Goal: Check status: Check status

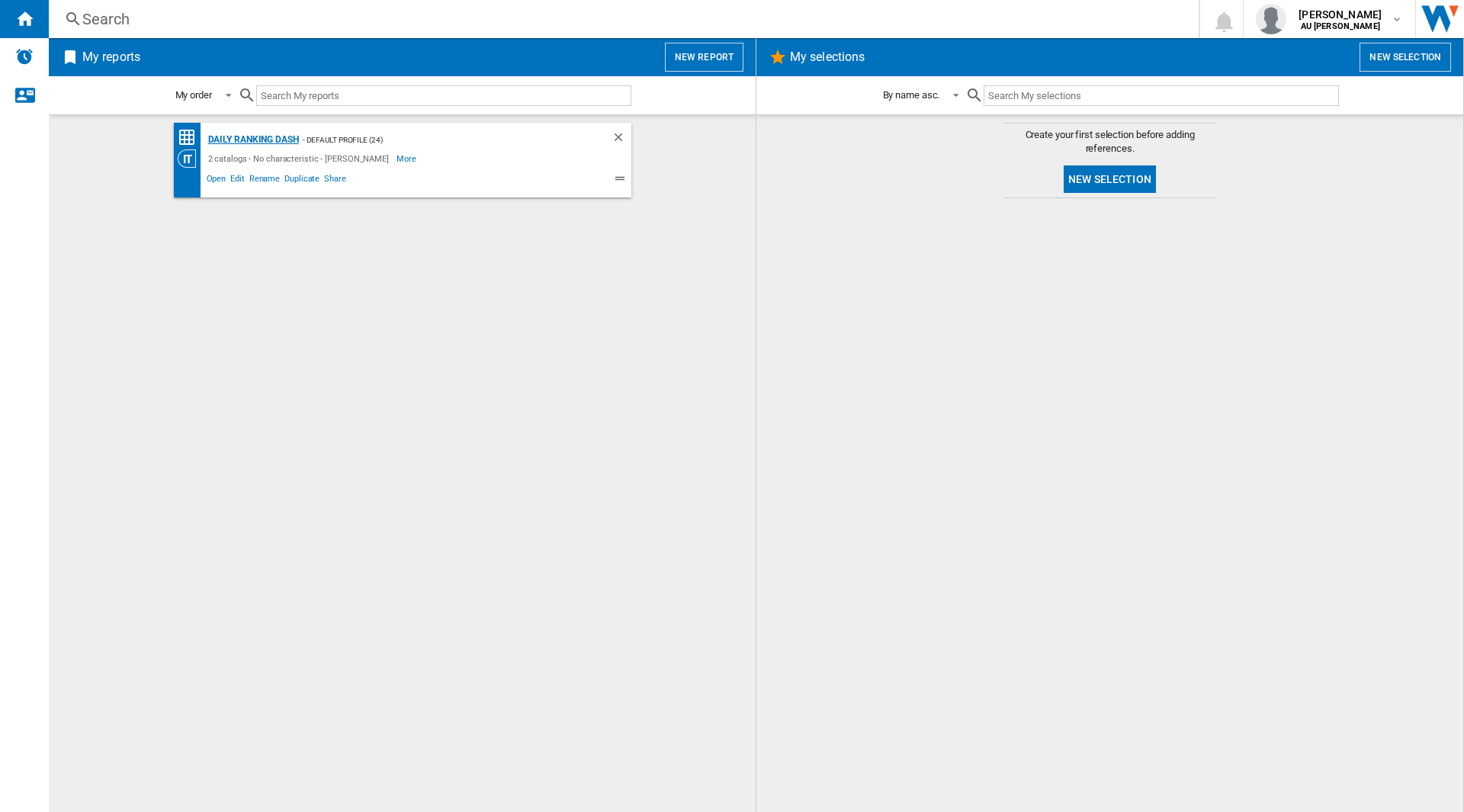
click at [291, 144] on div "Daily Ranking Dash" at bounding box center [251, 139] width 94 height 19
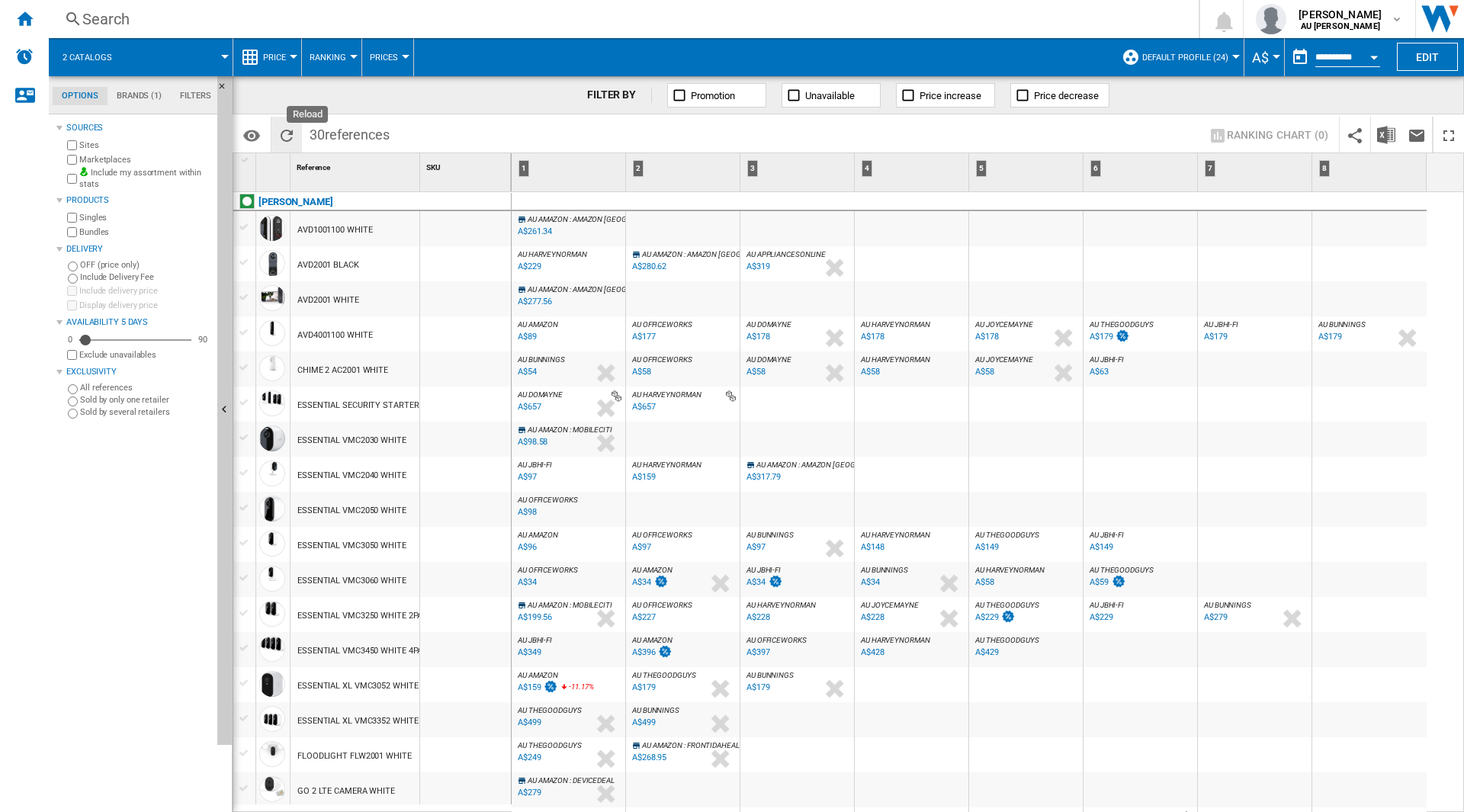
click at [283, 137] on ng-md-icon "Reload" at bounding box center [287, 136] width 18 height 18
click at [539, 364] on div at bounding box center [540, 382] width 7 height 37
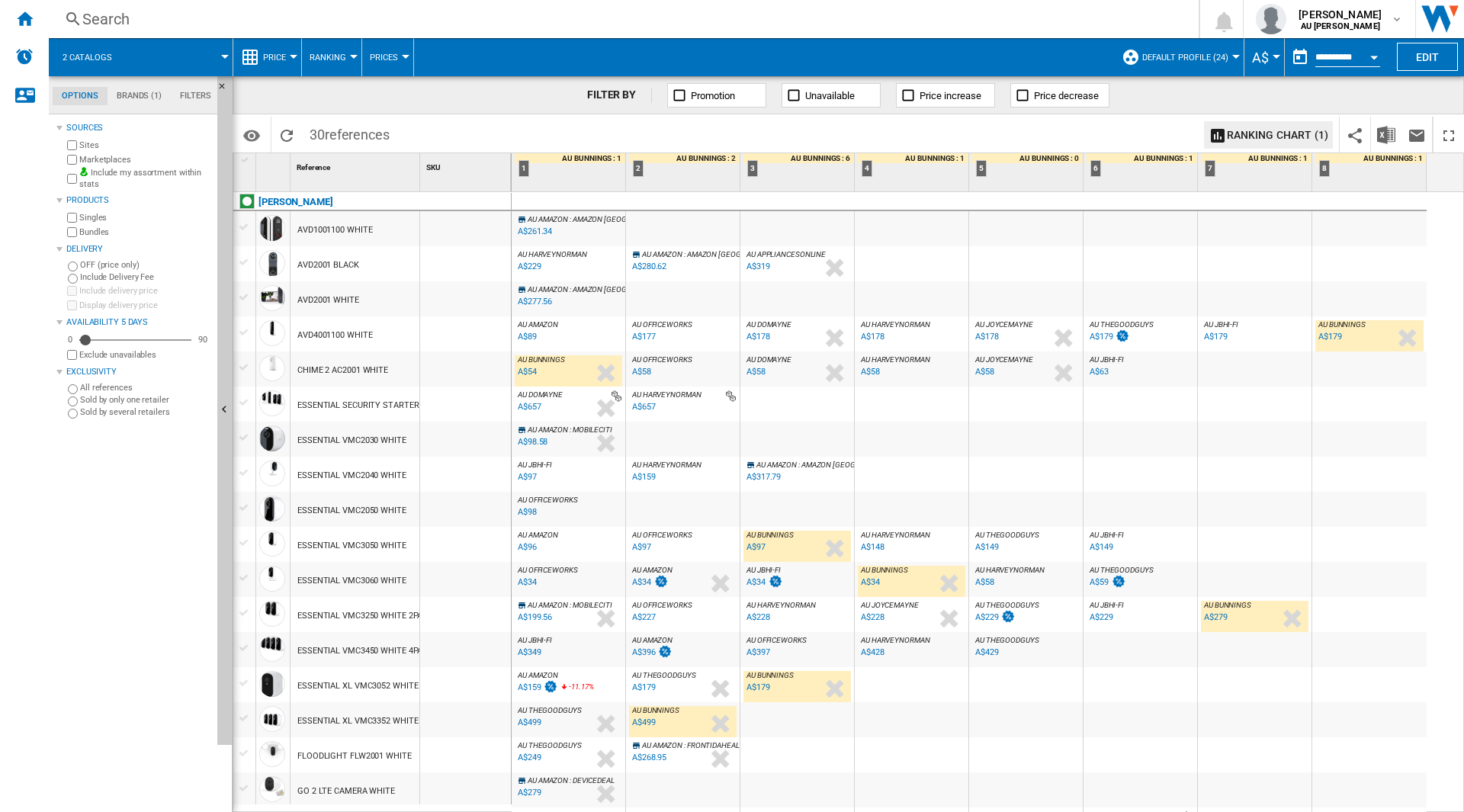
click at [540, 431] on span "AU AMAZON" at bounding box center [548, 430] width 40 height 8
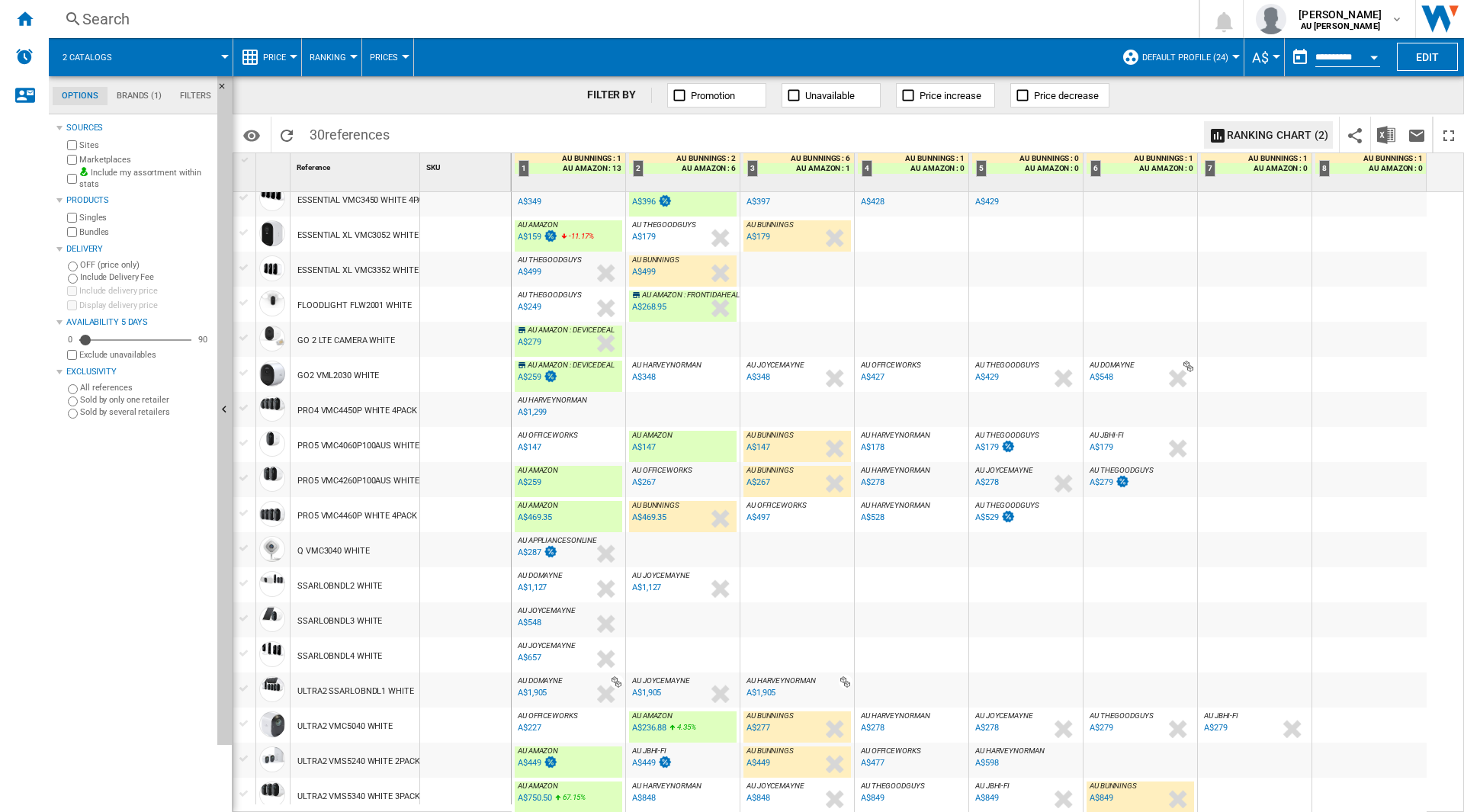
scroll to position [455, 0]
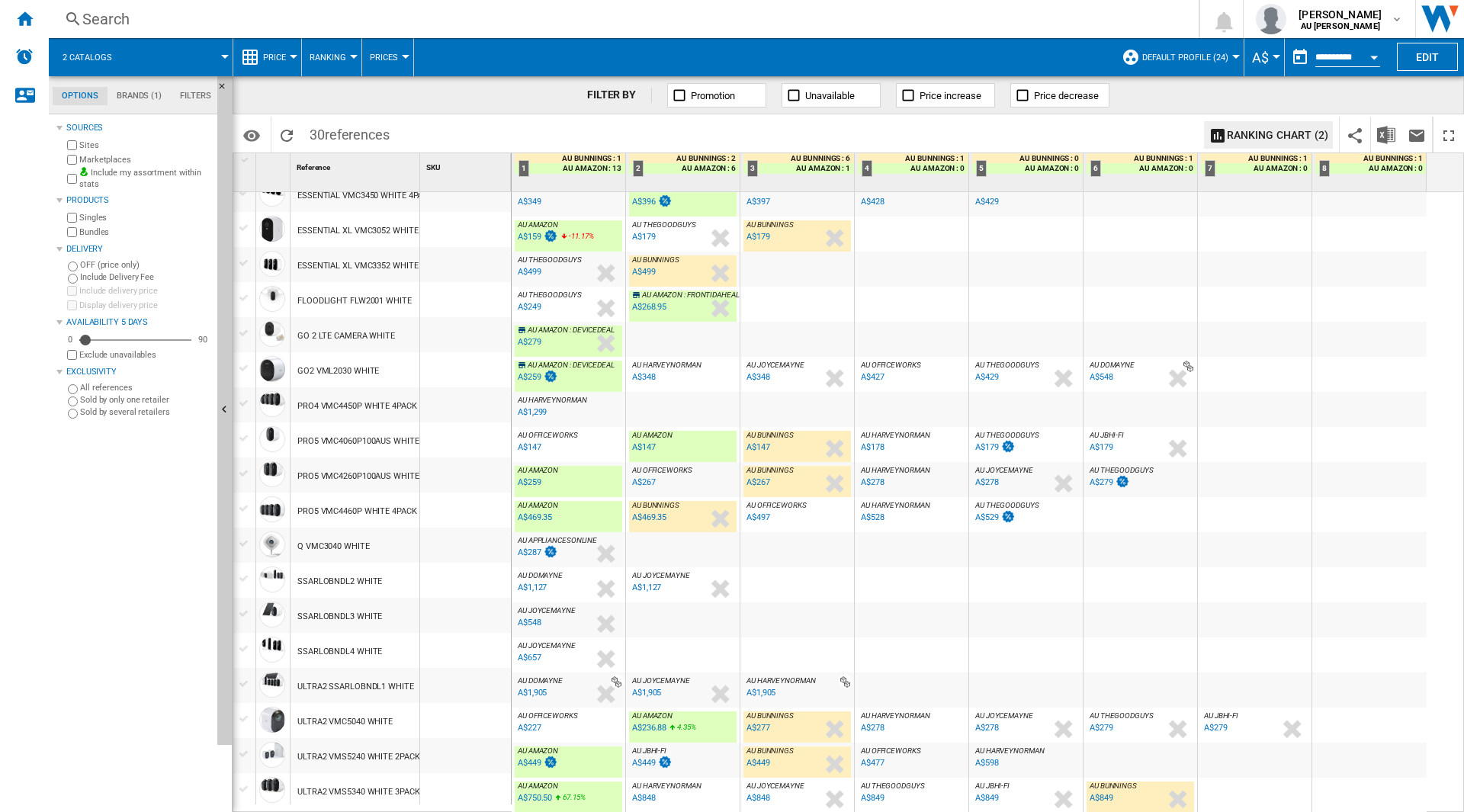
click at [585, 792] on div "AU AMAZON : AU AMAZON -1.0 % A$750.50 67.15 % N/A AU AMAZON : AU AMAZON" at bounding box center [568, 799] width 107 height 35
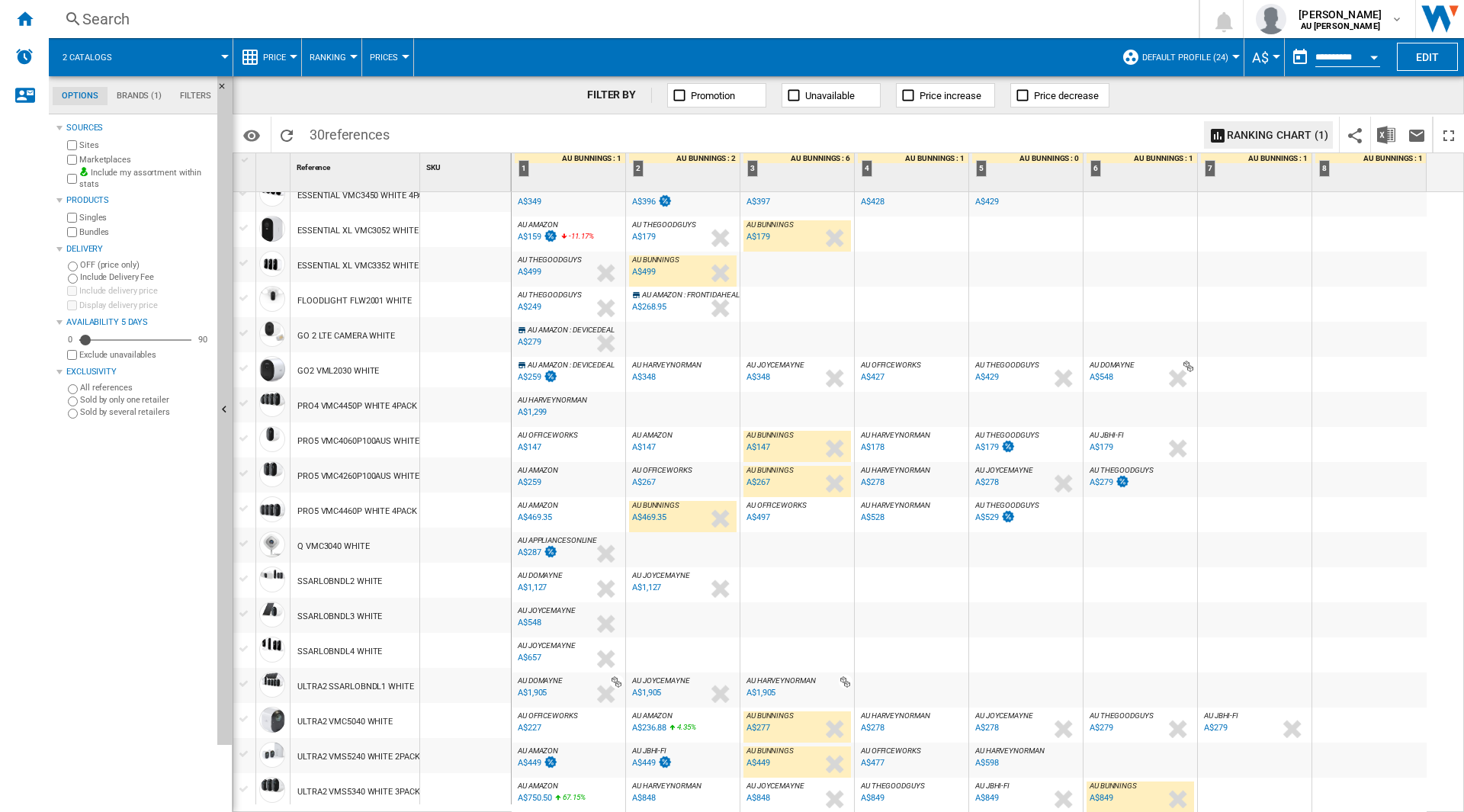
click at [570, 789] on div "AU AMAZON : AU AMAZON" at bounding box center [568, 786] width 107 height 9
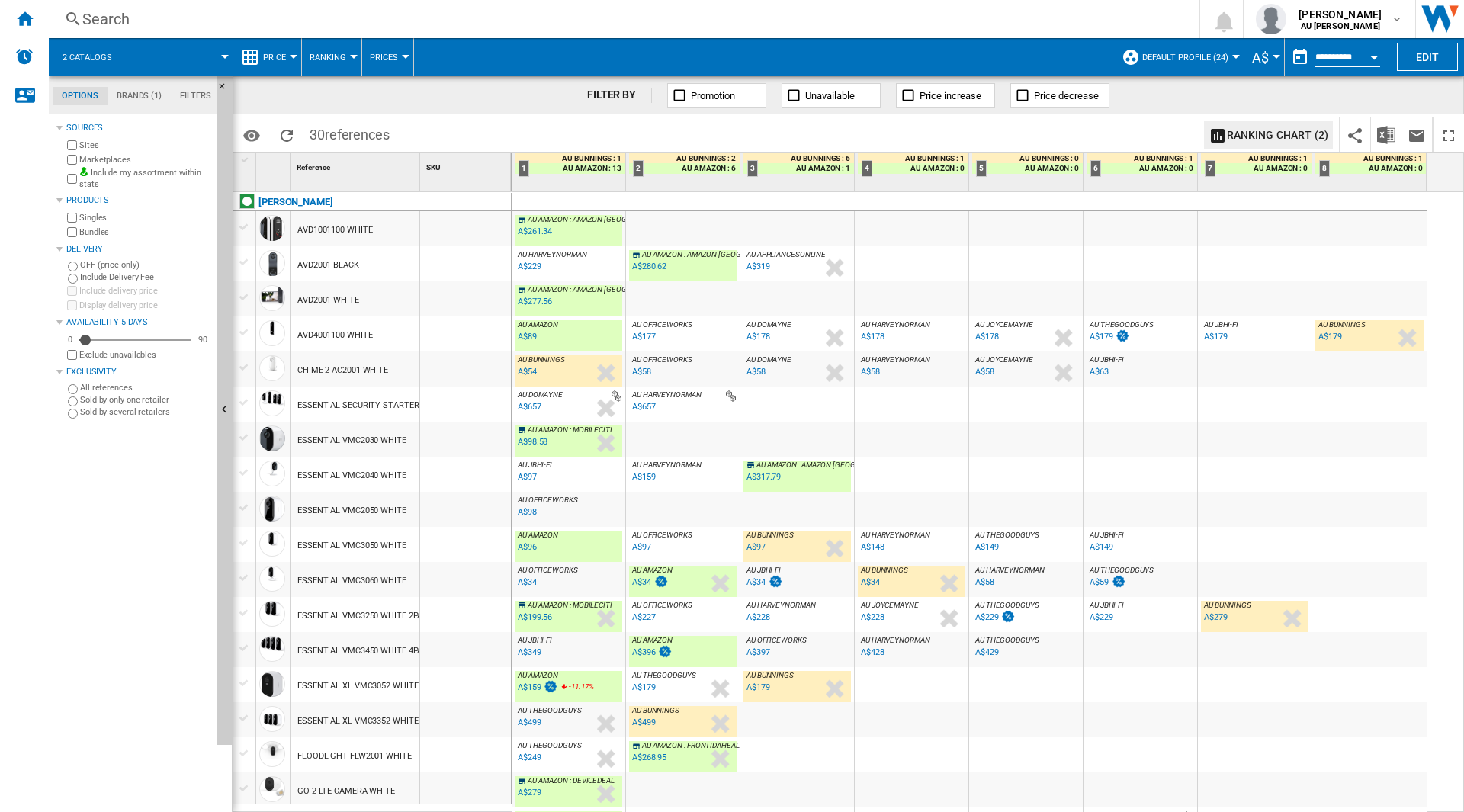
scroll to position [140, 0]
